Goal: Check status

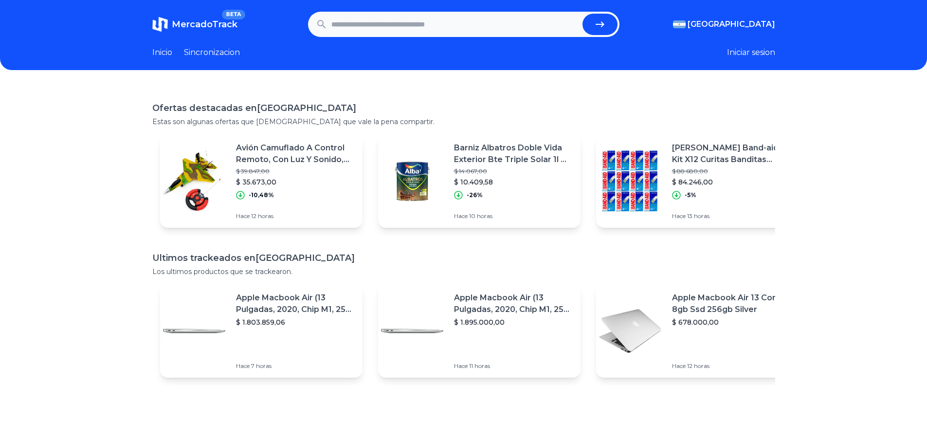
click at [329, 162] on p "Avión Camuflado A Control Remoto, Con Luz Y Sonido, 8449." at bounding box center [295, 153] width 119 height 23
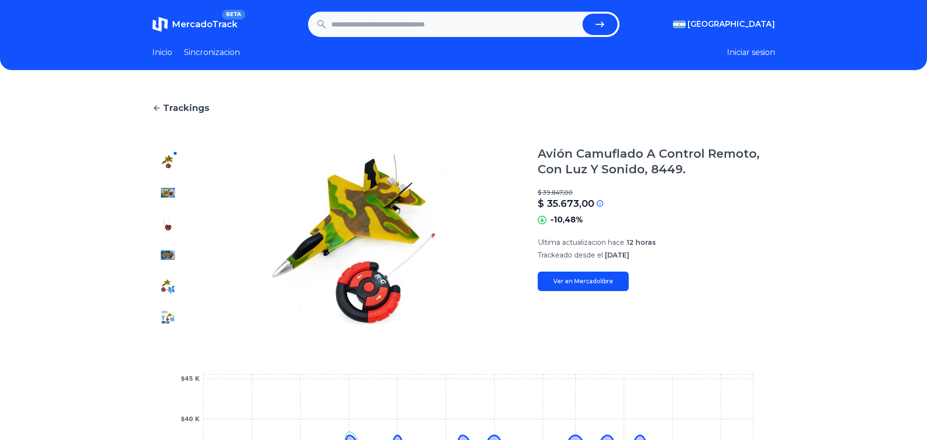
click at [168, 197] on img at bounding box center [168, 193] width 16 height 16
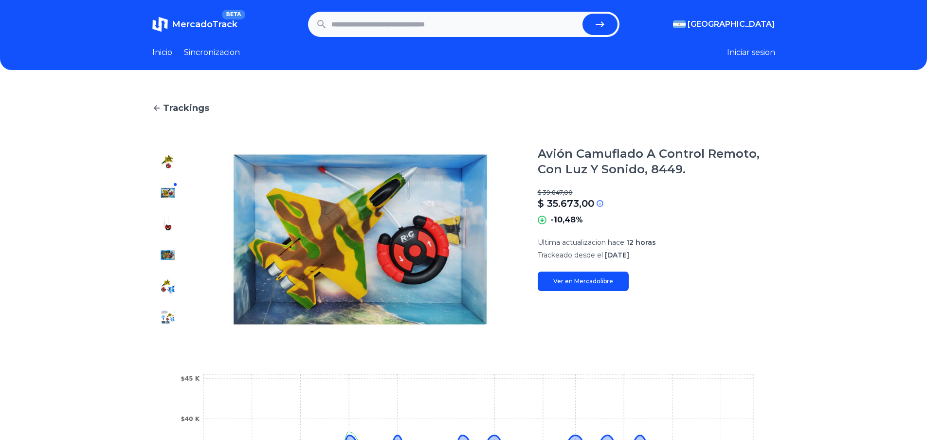
click at [166, 226] on img at bounding box center [168, 224] width 16 height 16
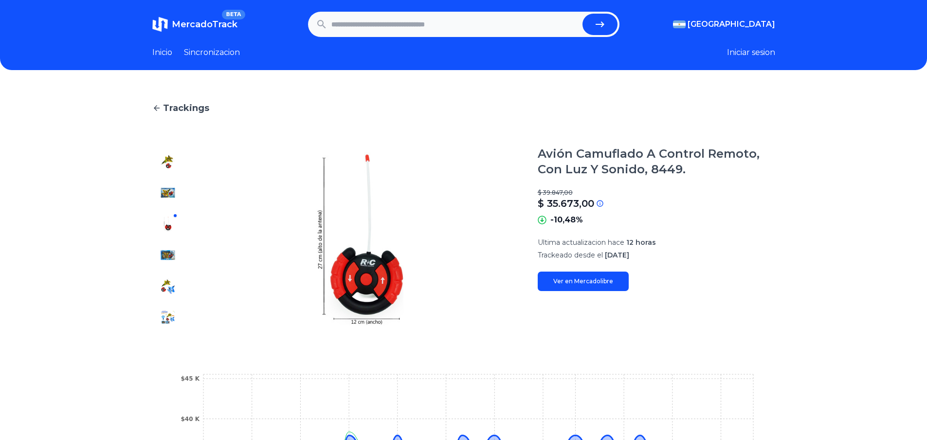
click at [163, 260] on div at bounding box center [167, 239] width 31 height 187
click at [165, 252] on img at bounding box center [168, 255] width 16 height 16
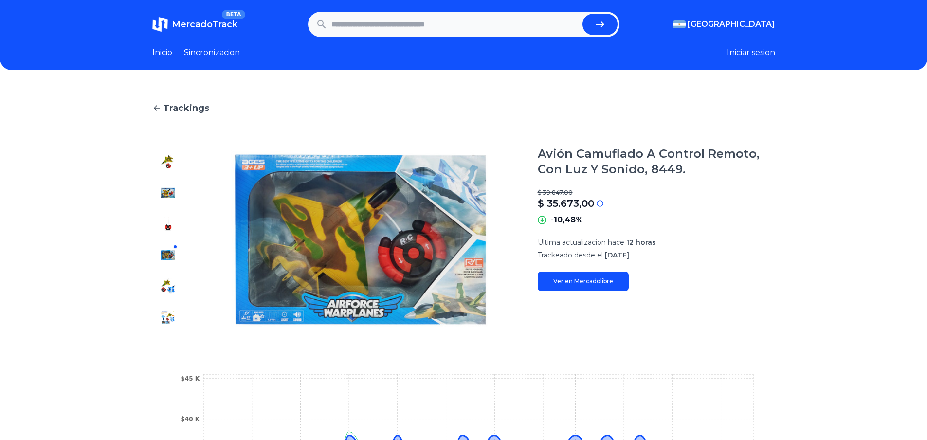
click at [163, 274] on div at bounding box center [167, 239] width 31 height 187
click at [164, 280] on button at bounding box center [168, 286] width 16 height 16
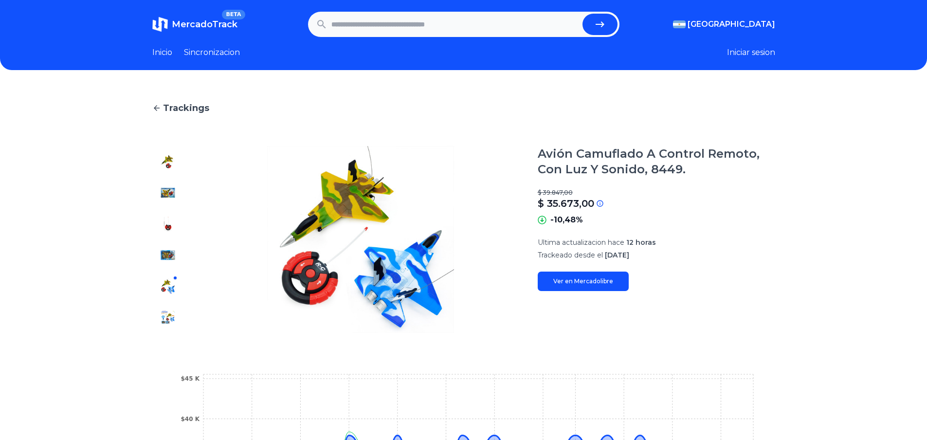
click at [171, 326] on div at bounding box center [167, 239] width 31 height 187
click at [171, 321] on img at bounding box center [168, 318] width 16 height 16
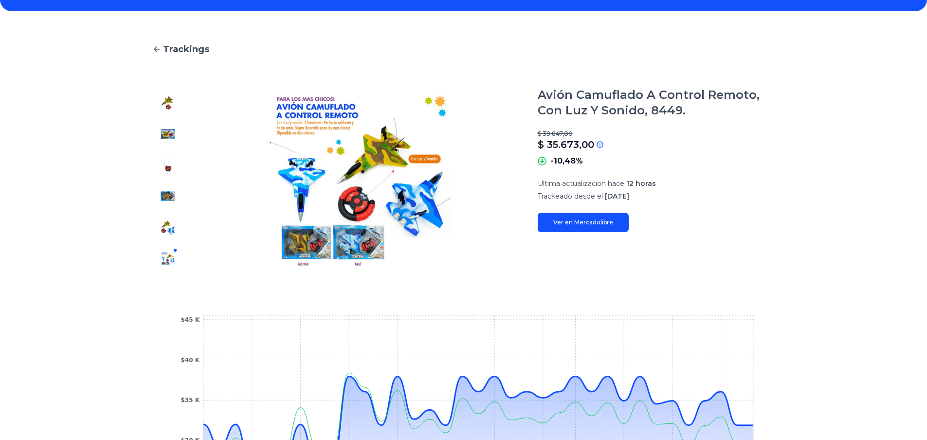
scroll to position [275, 0]
